Goal: Use online tool/utility

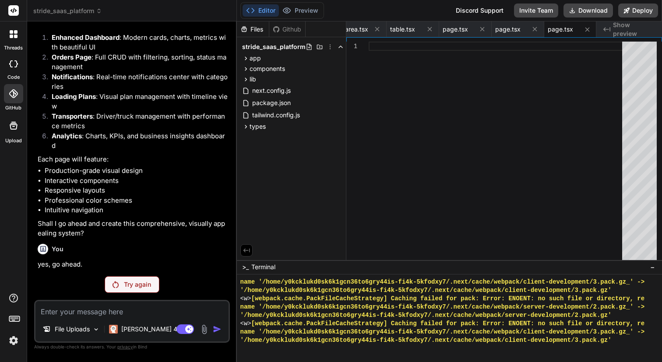
scroll to position [2557, 0]
click at [300, 11] on button "Preview" at bounding box center [300, 10] width 43 height 12
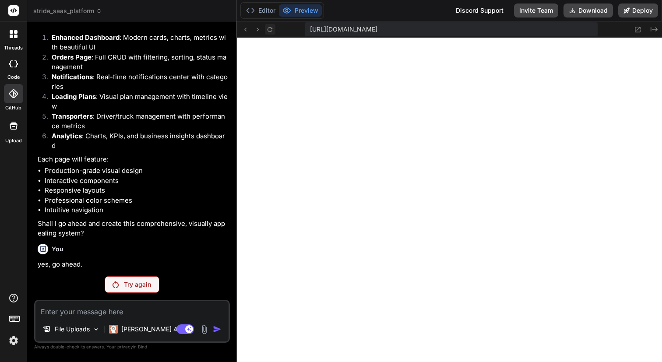
click at [269, 28] on icon at bounding box center [269, 29] width 7 height 7
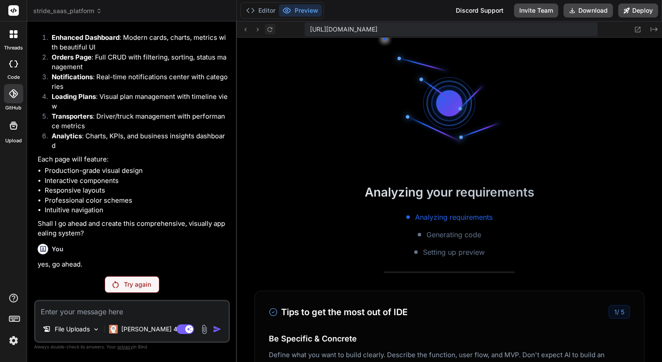
scroll to position [4889, 0]
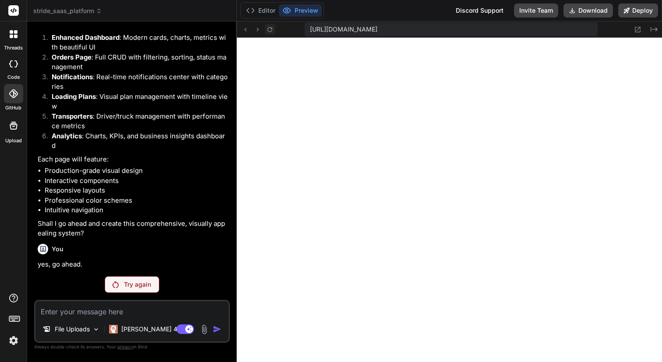
click at [270, 28] on icon at bounding box center [269, 29] width 7 height 7
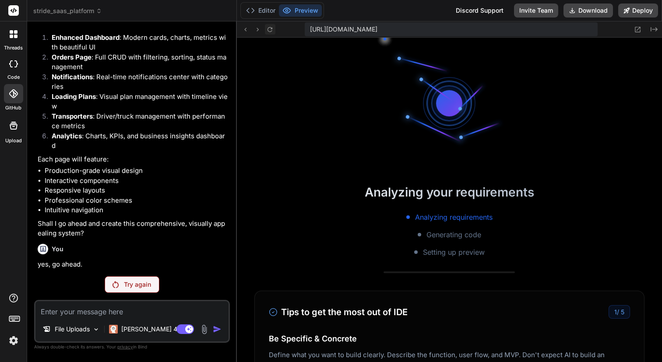
type textarea "x"
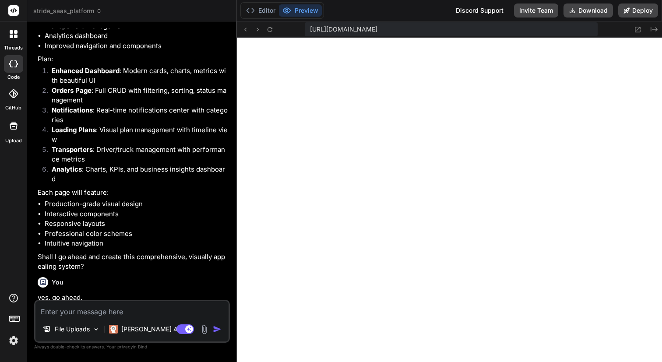
scroll to position [257, 0]
type textarea "x"
